Goal: Book appointment/travel/reservation

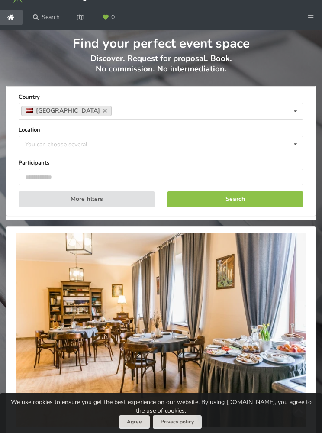
scroll to position [20, 0]
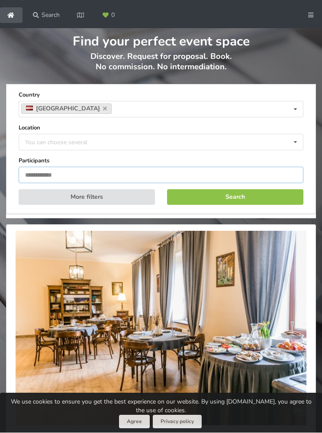
click at [290, 184] on input "number" at bounding box center [161, 175] width 285 height 16
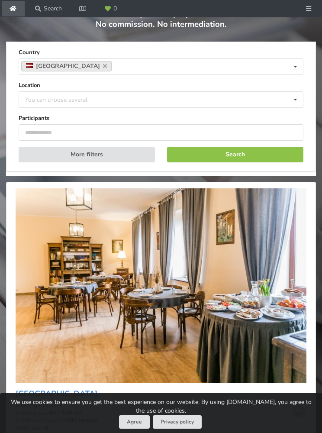
scroll to position [0, 0]
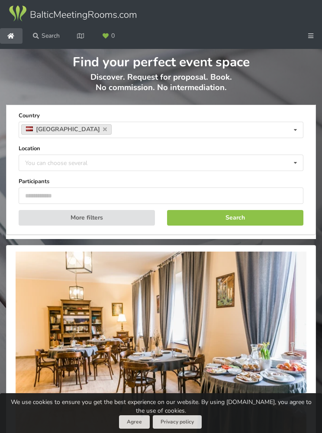
click at [122, 226] on button "More filters" at bounding box center [87, 218] width 137 height 16
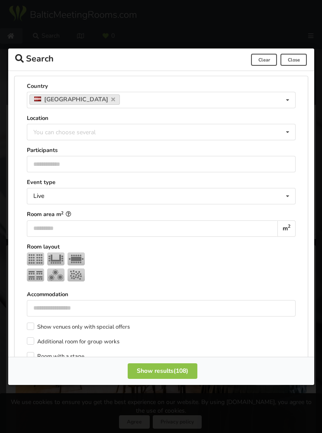
scroll to position [1, 0]
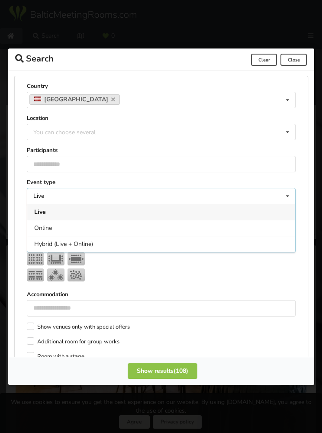
click at [271, 204] on div "Live" at bounding box center [161, 212] width 268 height 16
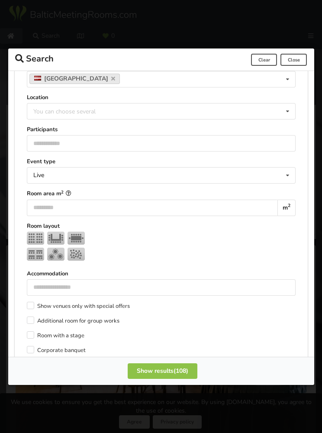
scroll to position [25, 0]
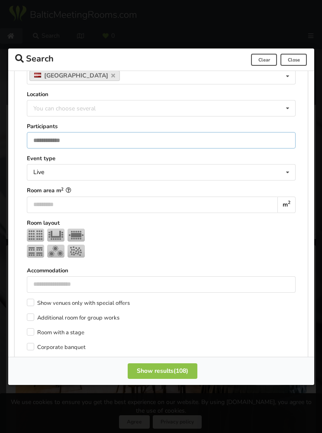
click at [257, 132] on input "number" at bounding box center [161, 140] width 269 height 16
click at [275, 132] on input "number" at bounding box center [161, 140] width 269 height 16
click at [262, 234] on div at bounding box center [161, 244] width 269 height 32
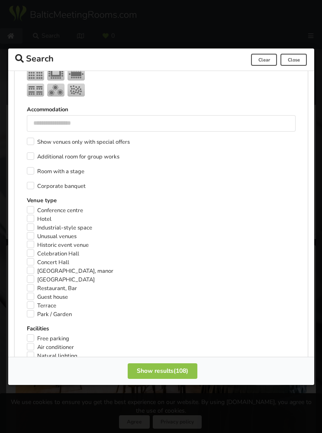
scroll to position [187, 0]
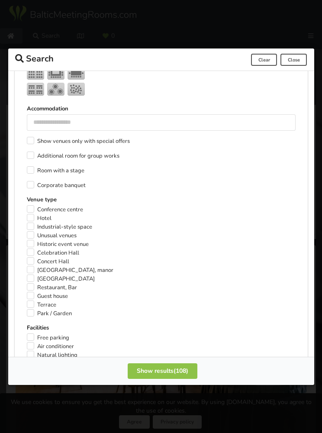
click at [67, 292] on label "Guest house" at bounding box center [47, 296] width 41 height 9
click at [184, 375] on span "(8)" at bounding box center [181, 371] width 8 height 8
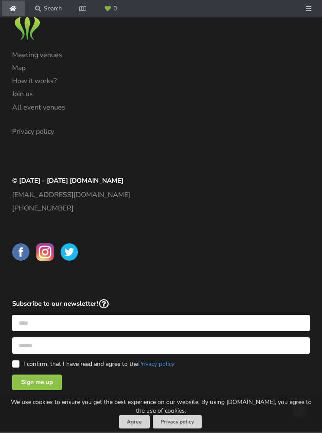
scroll to position [1923, 0]
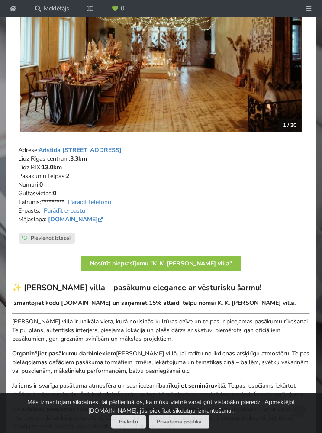
scroll to position [206, 0]
click at [83, 224] on link "fonstrickavilla.lv" at bounding box center [76, 219] width 57 height 8
